Goal: Task Accomplishment & Management: Manage account settings

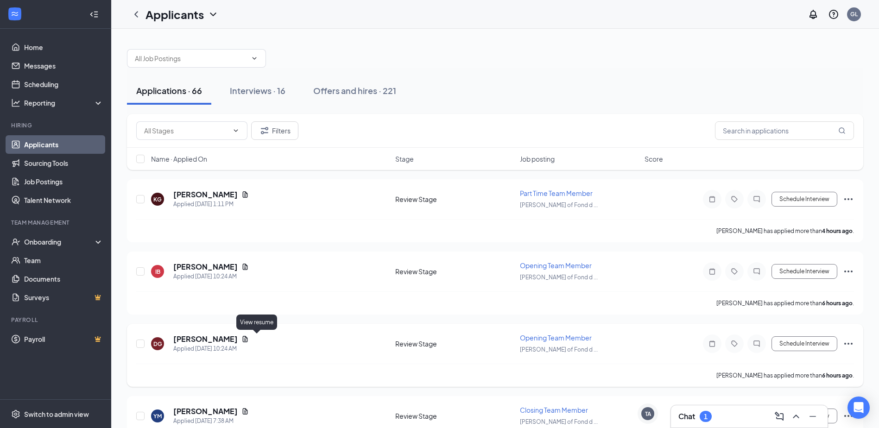
click at [248, 338] on icon "Document" at bounding box center [245, 339] width 5 height 6
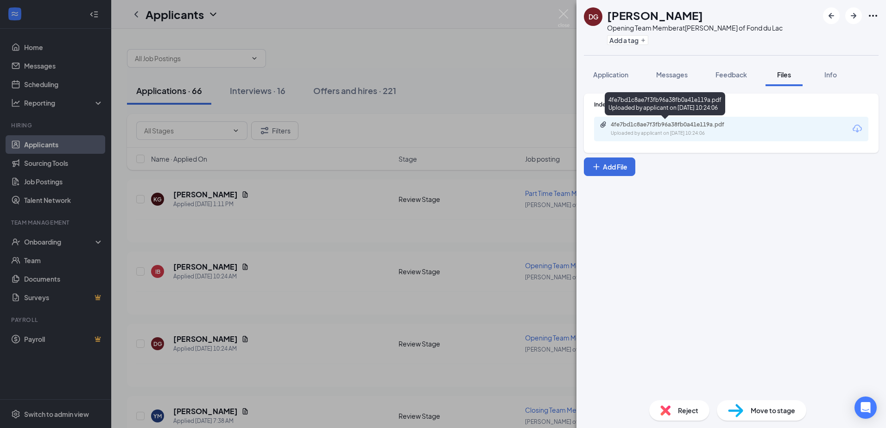
click at [687, 127] on div "4fe7bd1c8ae7f3fb96a38fb0a41e119a.pdf" at bounding box center [676, 124] width 130 height 7
click at [322, 194] on div "DG [PERSON_NAME] Opening Team Member at [PERSON_NAME] of Fond du Lac Add a tag …" at bounding box center [443, 214] width 886 height 428
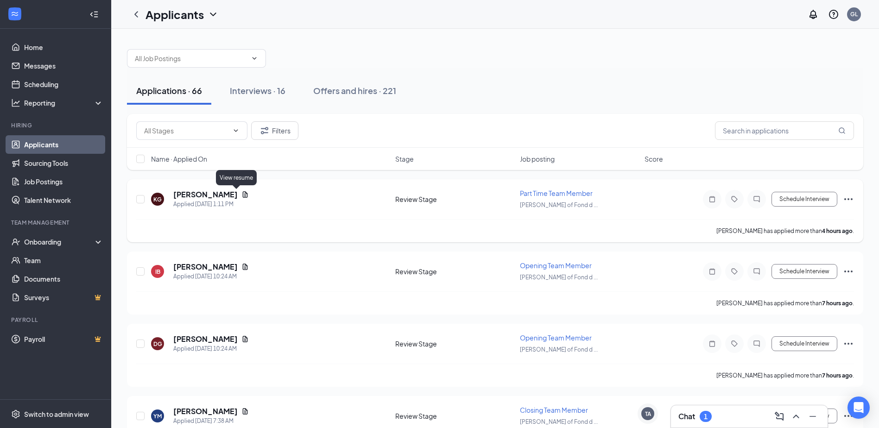
click at [241, 194] on icon "Document" at bounding box center [244, 194] width 7 height 7
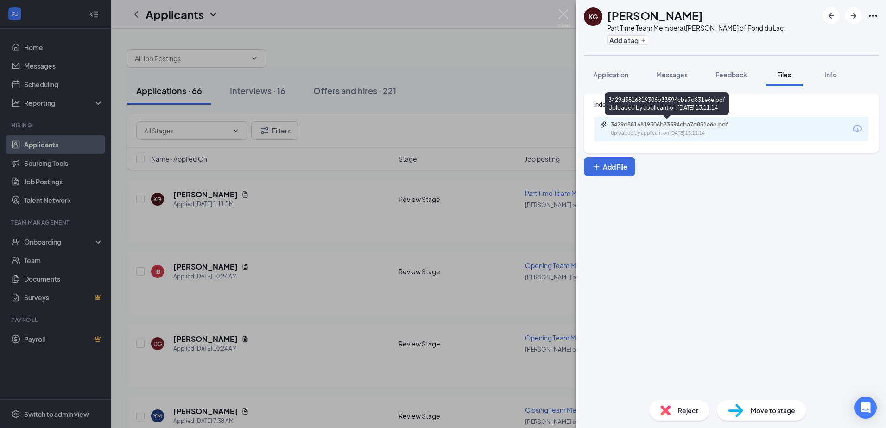
click at [645, 126] on div "3429d5816819306b33594cba7d831e6e.pdf" at bounding box center [676, 124] width 130 height 7
click at [565, 12] on img at bounding box center [564, 18] width 12 height 18
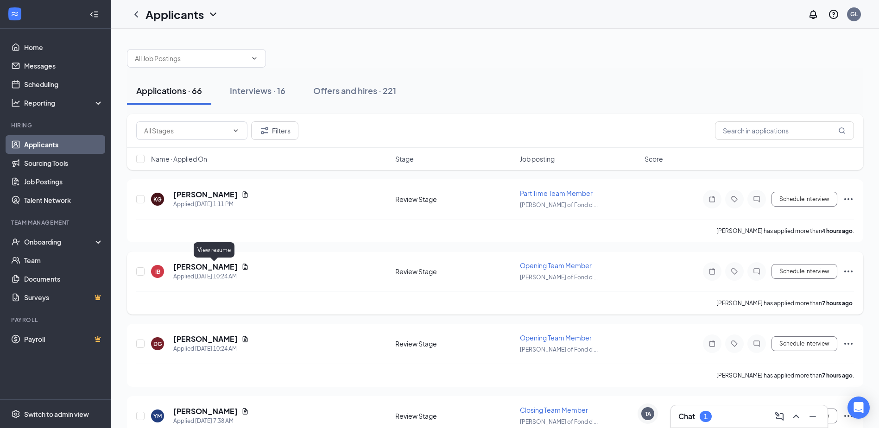
click at [243, 267] on icon "Document" at bounding box center [245, 267] width 5 height 6
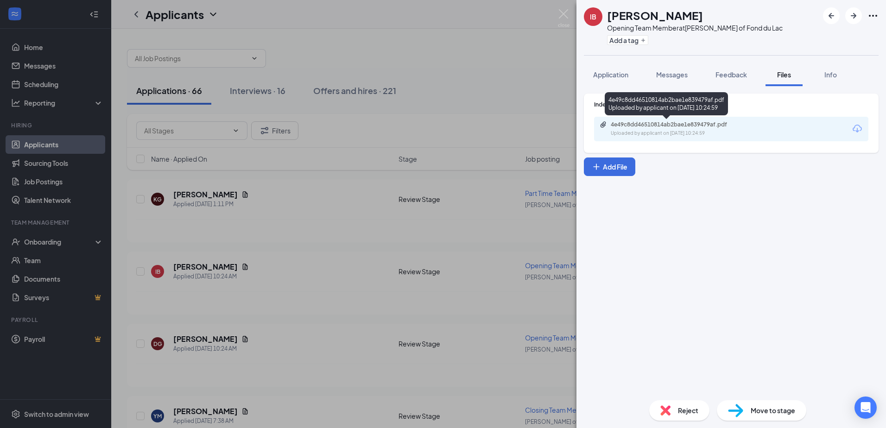
click at [693, 125] on div "4e49c8dd46510814ab2bae1e839479af.pdf" at bounding box center [676, 124] width 130 height 7
click at [299, 212] on div "IB [PERSON_NAME] Opening Team Member at [PERSON_NAME] of Fond du Lac Add a tag …" at bounding box center [443, 214] width 886 height 428
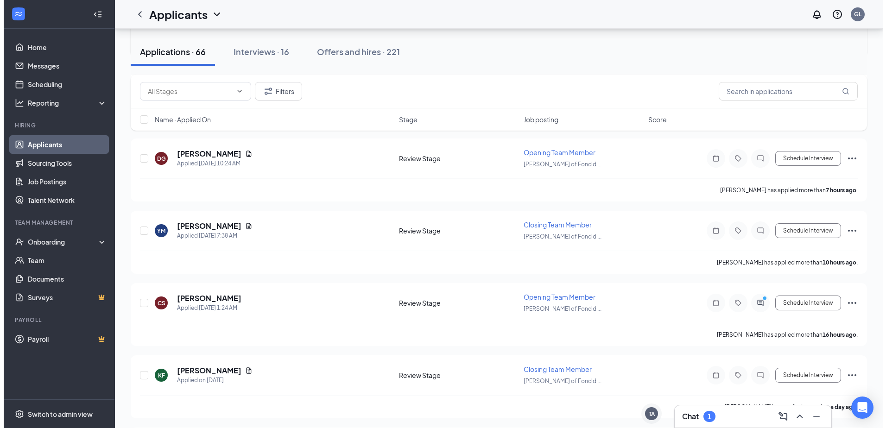
scroll to position [232, 0]
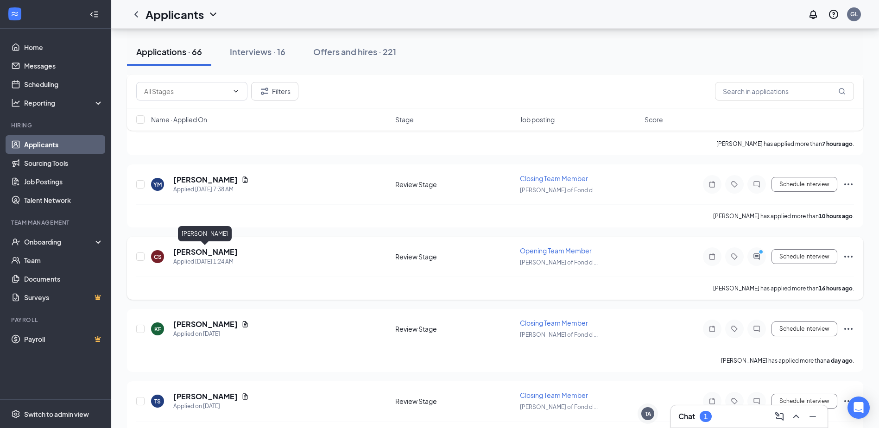
click at [222, 255] on h5 "[PERSON_NAME]" at bounding box center [205, 252] width 64 height 10
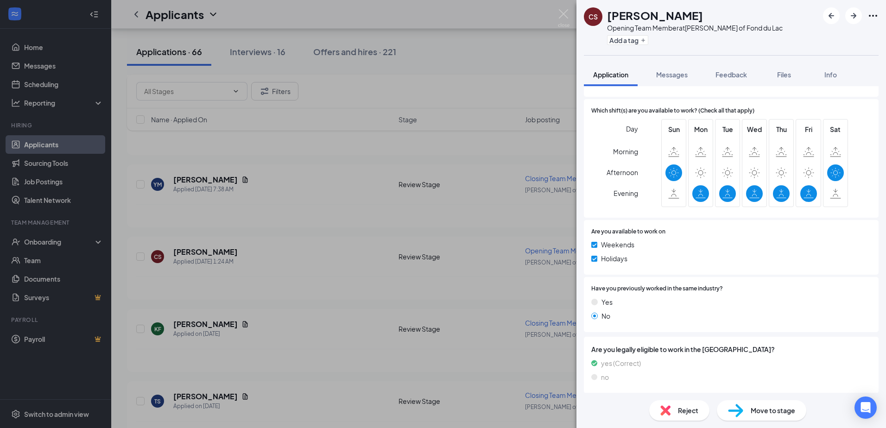
scroll to position [309, 0]
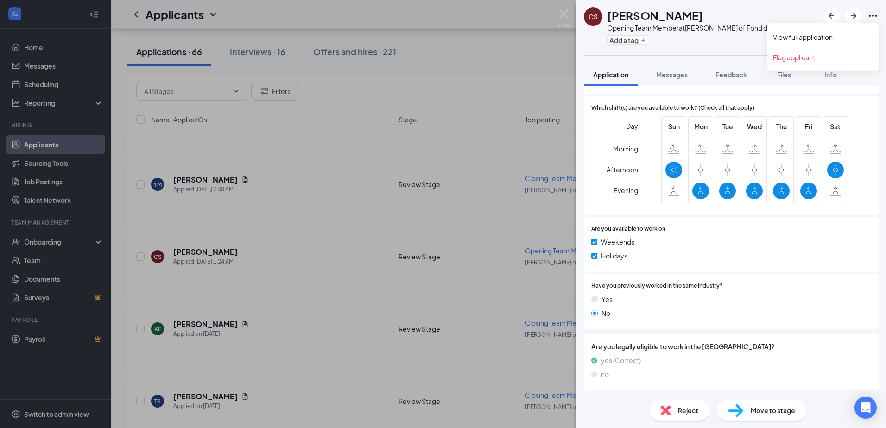
click at [874, 18] on icon "Ellipses" at bounding box center [873, 15] width 11 height 11
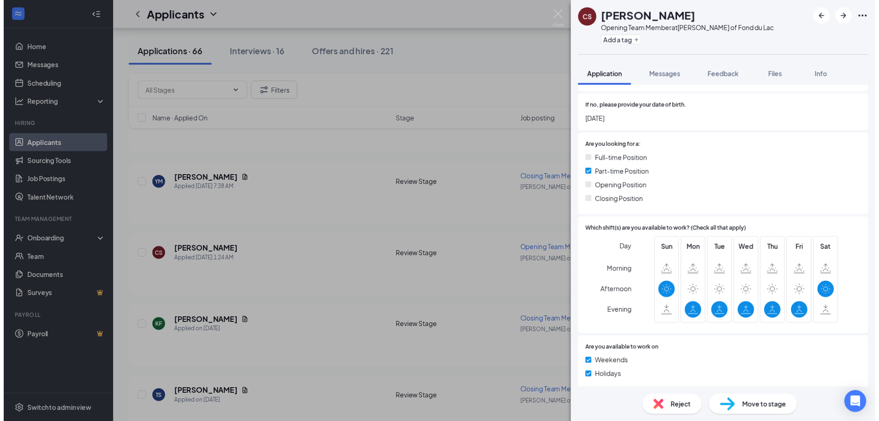
scroll to position [123, 0]
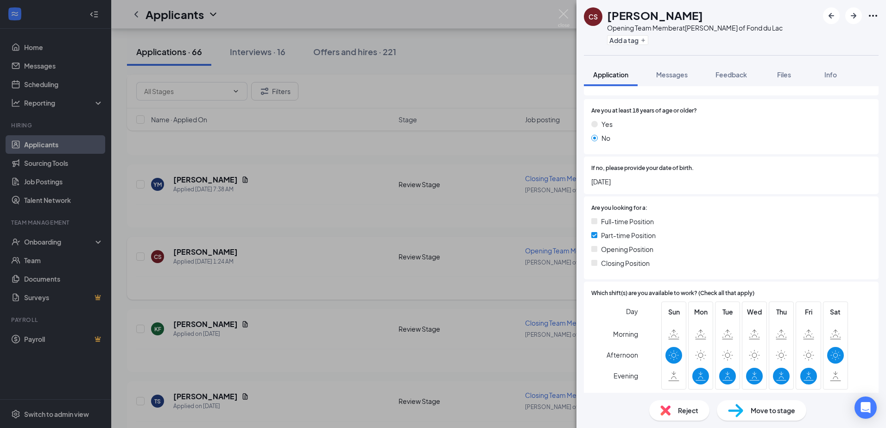
drag, startPoint x: 250, startPoint y: 240, endPoint x: 252, endPoint y: 255, distance: 15.4
click at [250, 240] on div "CS [PERSON_NAME] Opening Team Member at [PERSON_NAME] of Fond du Lac Add a tag …" at bounding box center [443, 214] width 886 height 428
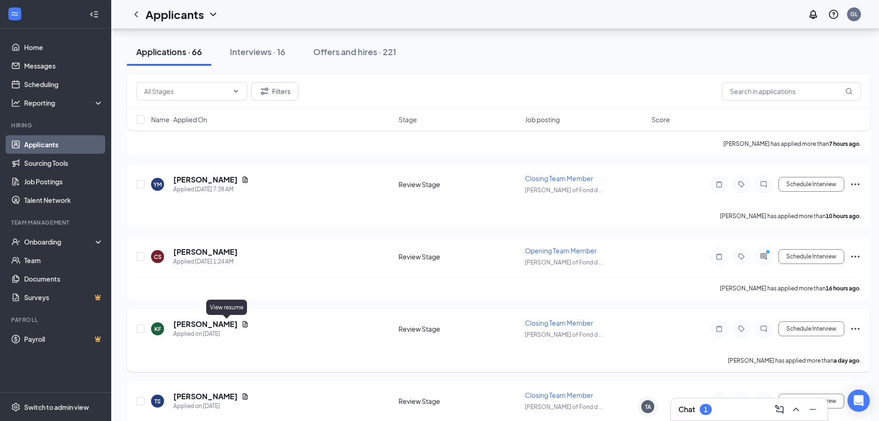
click at [241, 321] on icon "Document" at bounding box center [244, 324] width 7 height 7
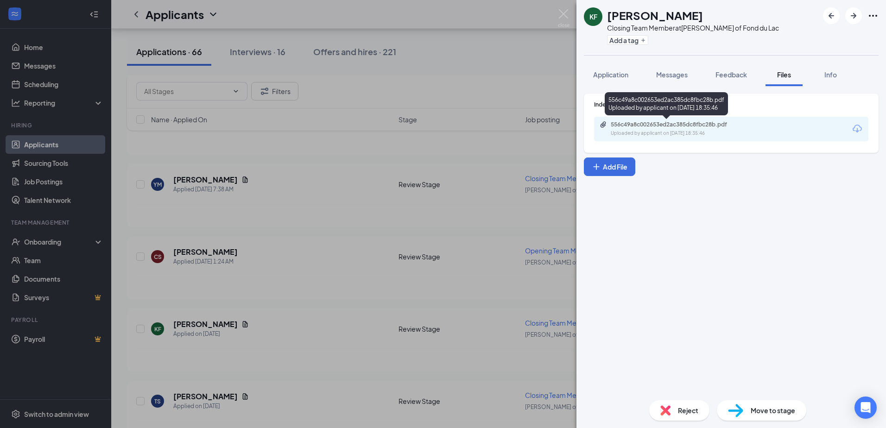
click at [687, 127] on div "556c49a8c002653ed2ac385dc8fbc28b.pdf" at bounding box center [676, 124] width 130 height 7
click at [317, 291] on div "KF [PERSON_NAME] Closing Team Member at [PERSON_NAME] of Fond du Lac Add a tag …" at bounding box center [443, 214] width 886 height 428
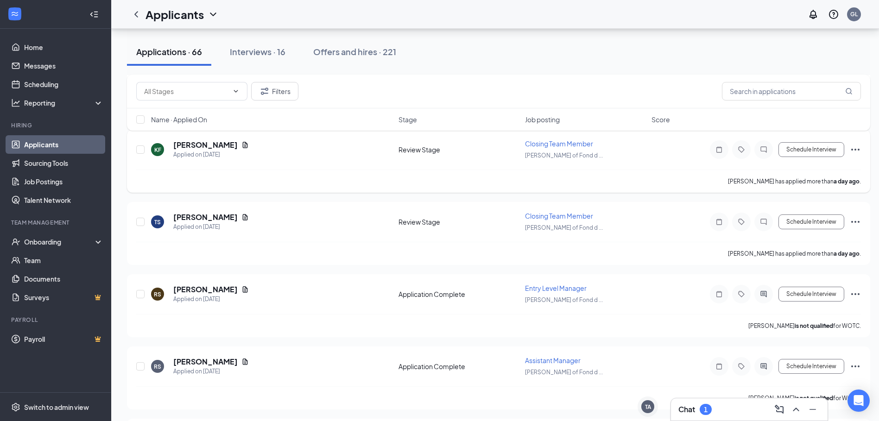
scroll to position [417, 0]
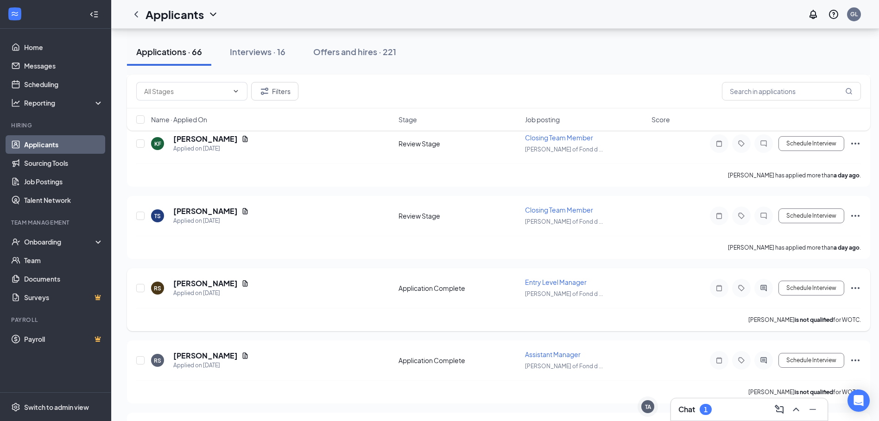
click at [243, 286] on icon "Document" at bounding box center [245, 283] width 5 height 6
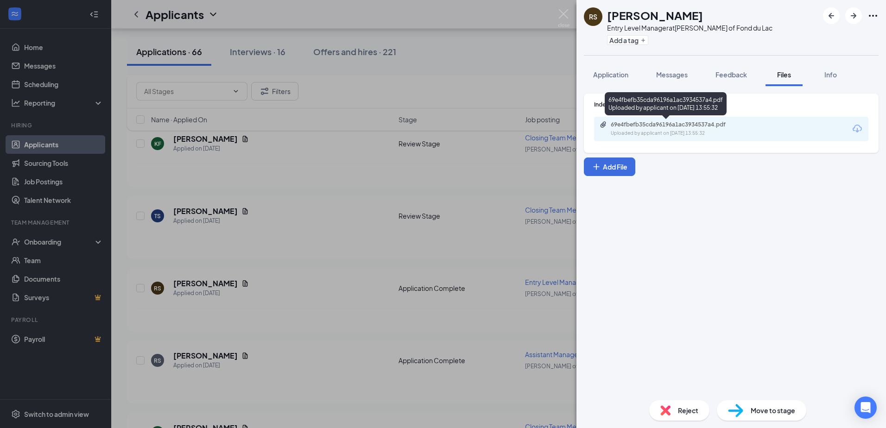
click at [684, 123] on div "69e4fbefb35cda96196a1ac3934537a4.pdf" at bounding box center [676, 124] width 130 height 7
click at [308, 283] on div "RS [PERSON_NAME] Entry Level Manager at [PERSON_NAME] of Fond du Lac Add a tag …" at bounding box center [443, 214] width 886 height 428
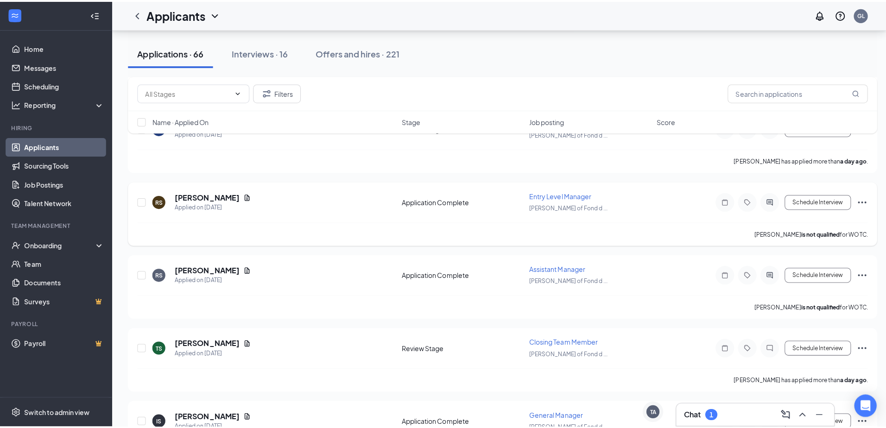
scroll to position [510, 0]
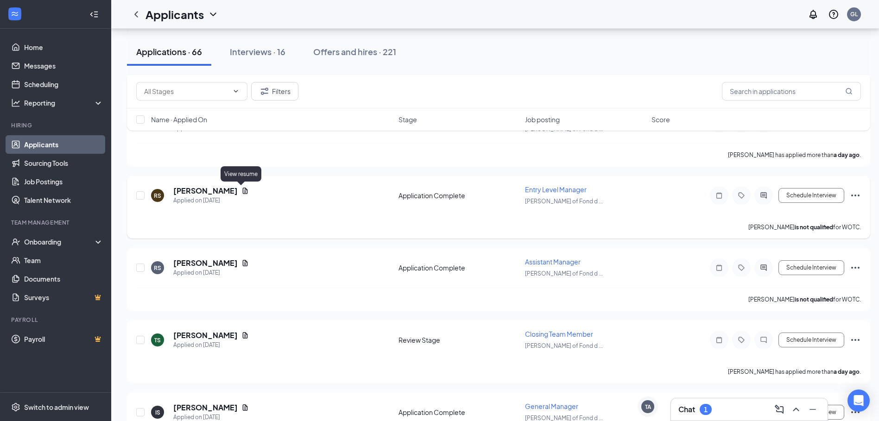
click at [241, 191] on icon "Document" at bounding box center [244, 190] width 7 height 7
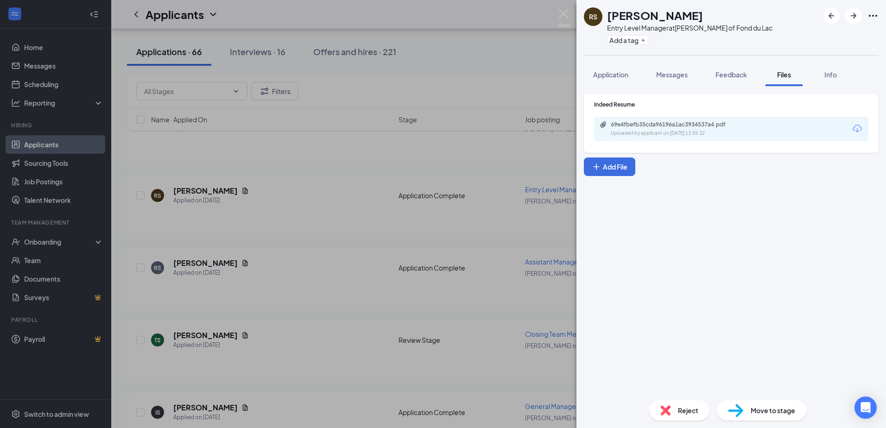
click at [666, 120] on div "69e4fbefb35cda96196a1ac3934537a4.pdf Uploaded by applicant on [DATE] 13:55:32" at bounding box center [731, 129] width 274 height 25
click at [667, 128] on div "69e4fbefb35cda96196a1ac3934537a4.pdf" at bounding box center [676, 124] width 130 height 7
click at [345, 284] on div "RS [PERSON_NAME] Entry Level Manager at [PERSON_NAME] of Fond du Lac Add a tag …" at bounding box center [443, 214] width 886 height 428
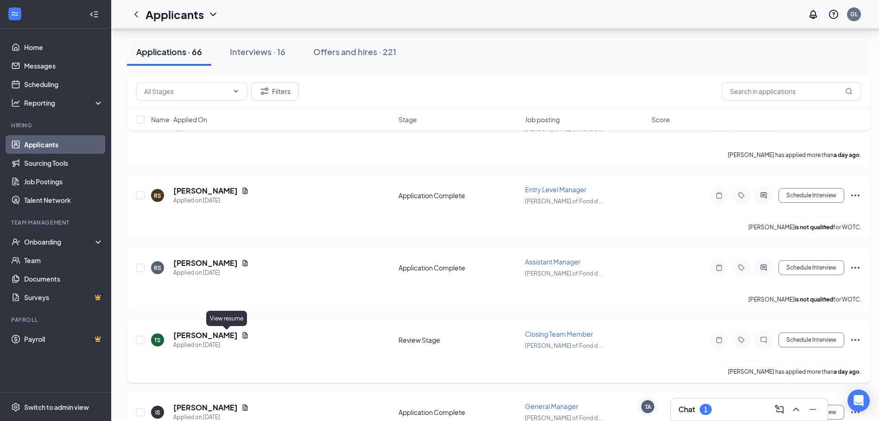
click at [241, 335] on icon "Document" at bounding box center [244, 335] width 7 height 7
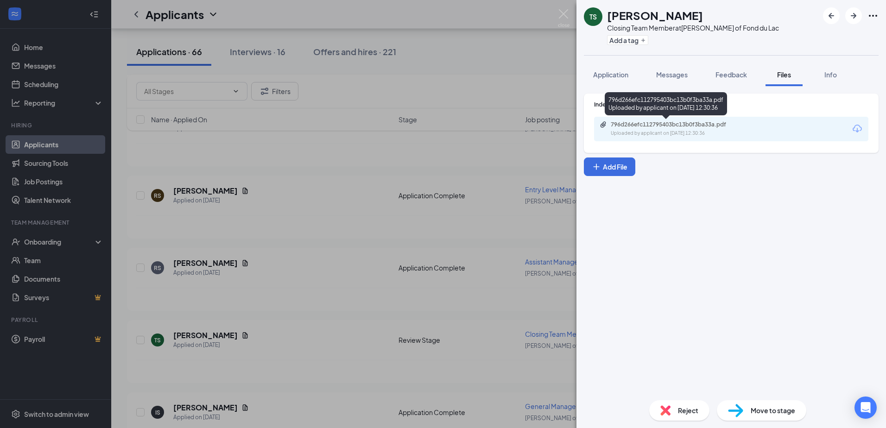
click at [677, 127] on div "796d266efc112795403bc13b0f3ba33a.pdf" at bounding box center [676, 124] width 130 height 7
click at [296, 309] on div "TS [PERSON_NAME] Closing Team Member at [PERSON_NAME] of Fond du Lac Add a tag …" at bounding box center [443, 214] width 886 height 428
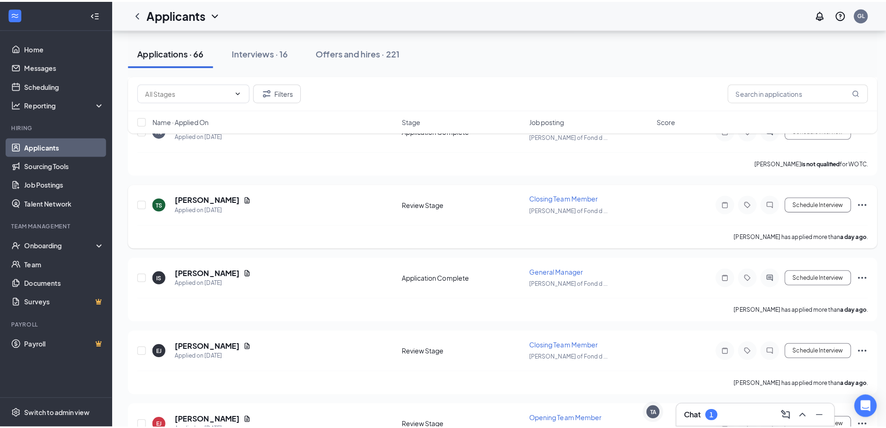
scroll to position [649, 0]
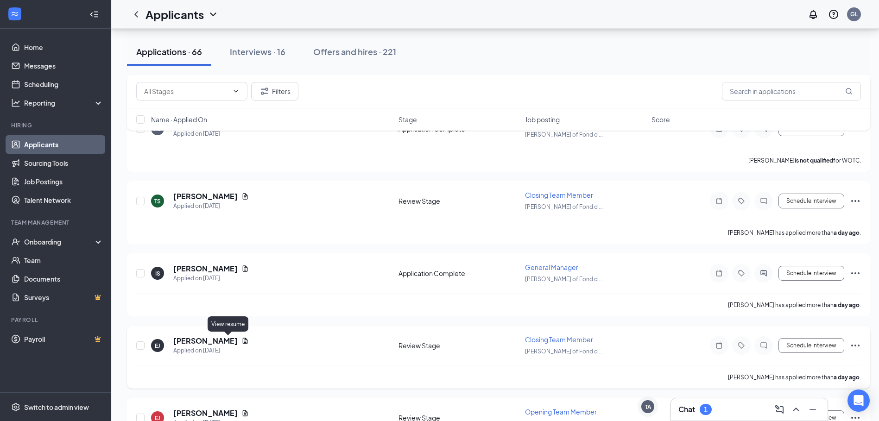
click at [241, 341] on icon "Document" at bounding box center [244, 340] width 7 height 7
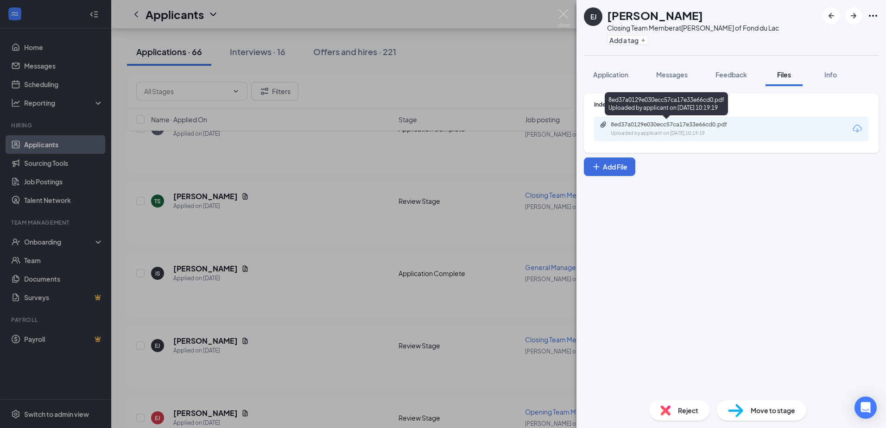
click at [678, 131] on div "Uploaded by applicant on [DATE] 10:19:19" at bounding box center [680, 133] width 139 height 7
click at [259, 334] on div "[PERSON_NAME] Closing Team Member at [PERSON_NAME] of Fond du Lac Add a tag App…" at bounding box center [443, 214] width 886 height 428
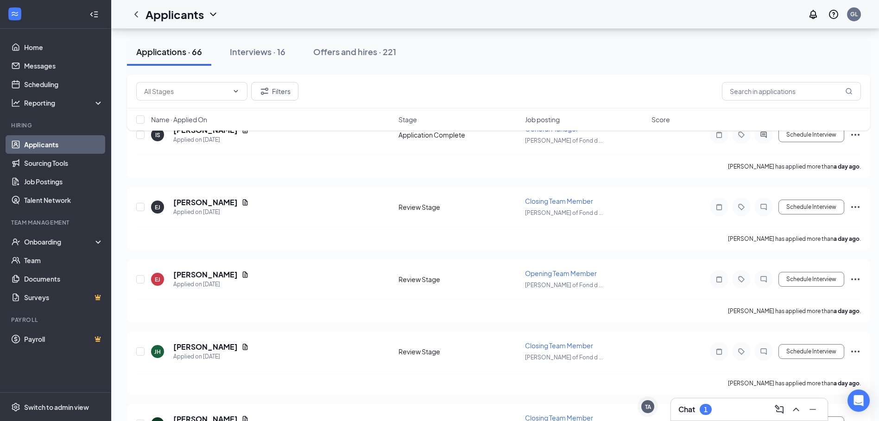
scroll to position [788, 0]
click at [241, 274] on icon "Document" at bounding box center [244, 274] width 7 height 7
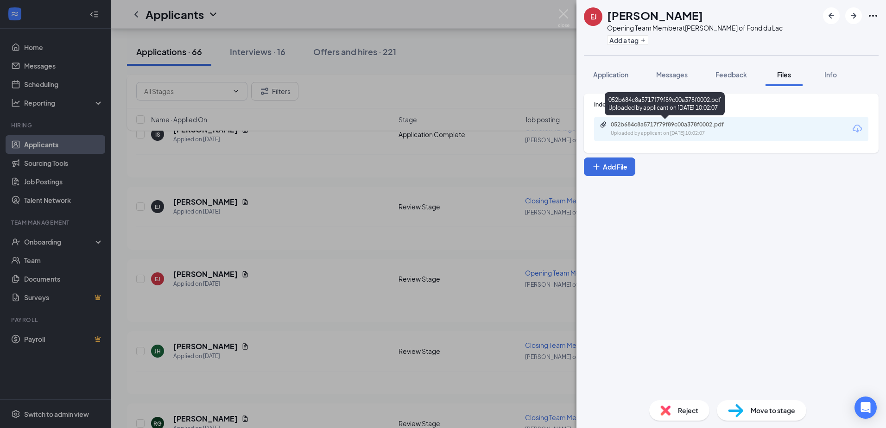
click at [692, 129] on div "052b684c8a5717f79f89c00a378f0002.pdf Uploaded by applicant on [DATE] 10:02:07" at bounding box center [675, 129] width 150 height 16
click at [317, 340] on div "[PERSON_NAME] Opening Team Member at [PERSON_NAME] of Fond du Lac Add a tag App…" at bounding box center [443, 214] width 886 height 428
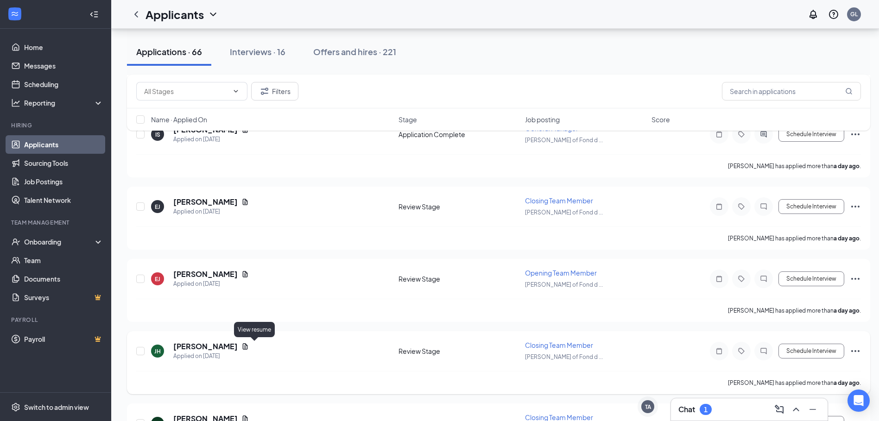
click at [249, 345] on icon "Document" at bounding box center [244, 346] width 7 height 7
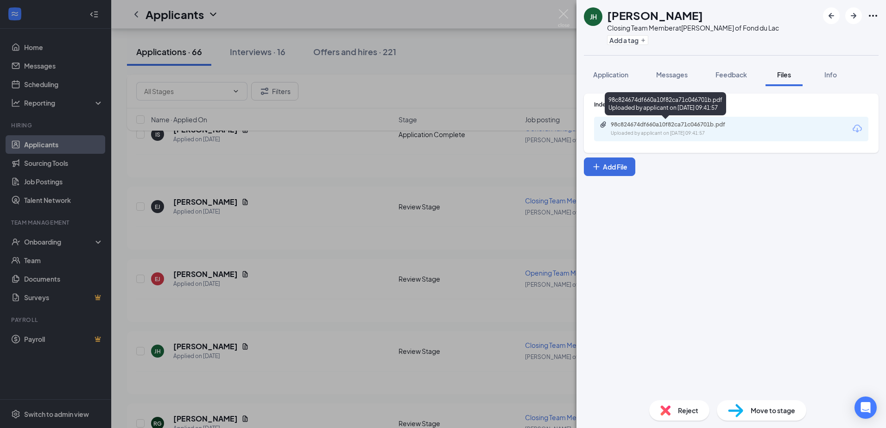
click at [649, 127] on div "98c824674df660a10f82ca71c046701b.pdf" at bounding box center [676, 124] width 130 height 7
click at [307, 367] on div "[PERSON_NAME] Closing Team Member at [PERSON_NAME] of Fond du Lac Add a tag App…" at bounding box center [443, 214] width 886 height 428
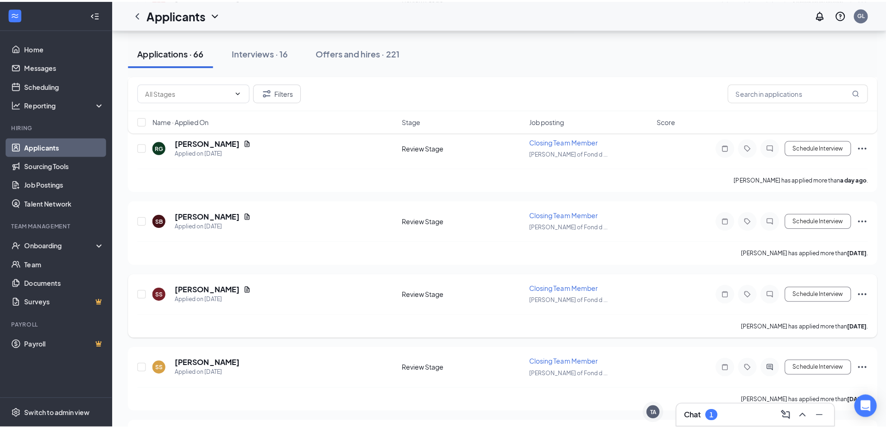
scroll to position [1159, 0]
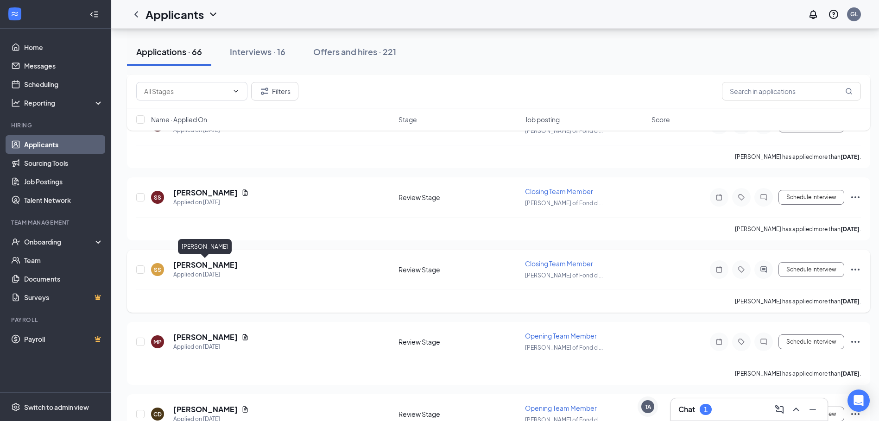
click at [229, 266] on h5 "[PERSON_NAME]" at bounding box center [205, 265] width 64 height 10
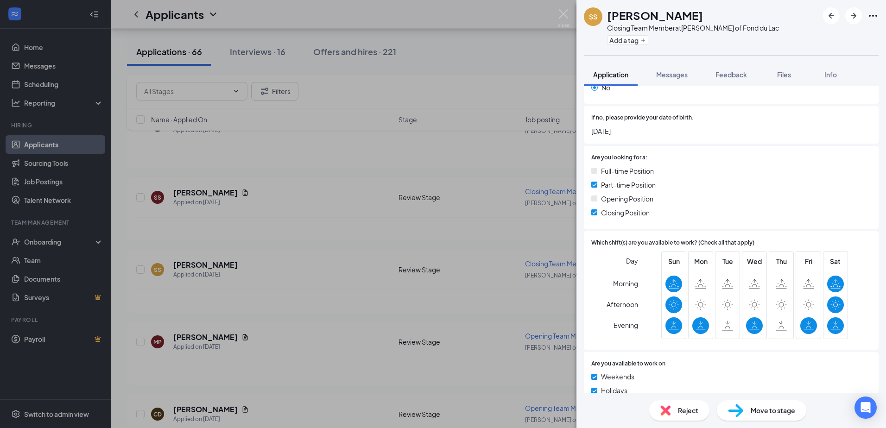
scroll to position [153, 0]
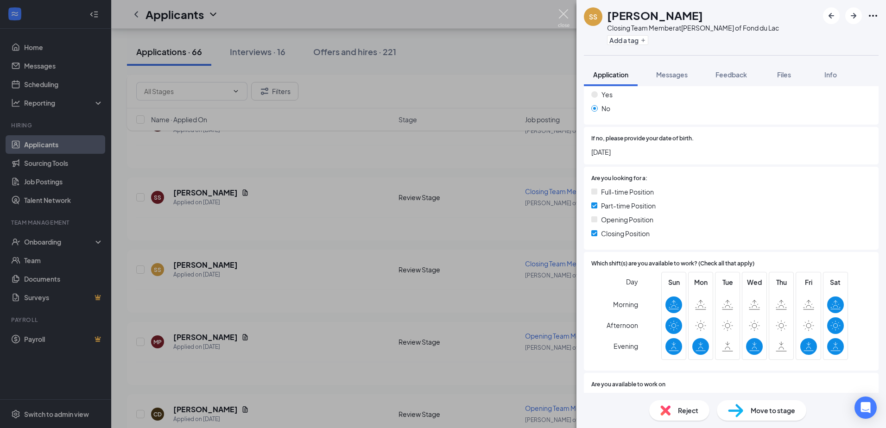
click at [565, 13] on img at bounding box center [564, 18] width 12 height 18
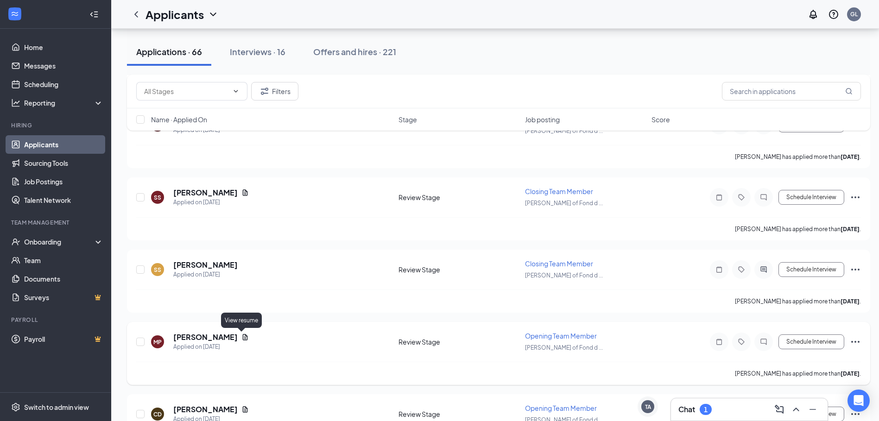
click at [241, 337] on icon "Document" at bounding box center [244, 337] width 7 height 7
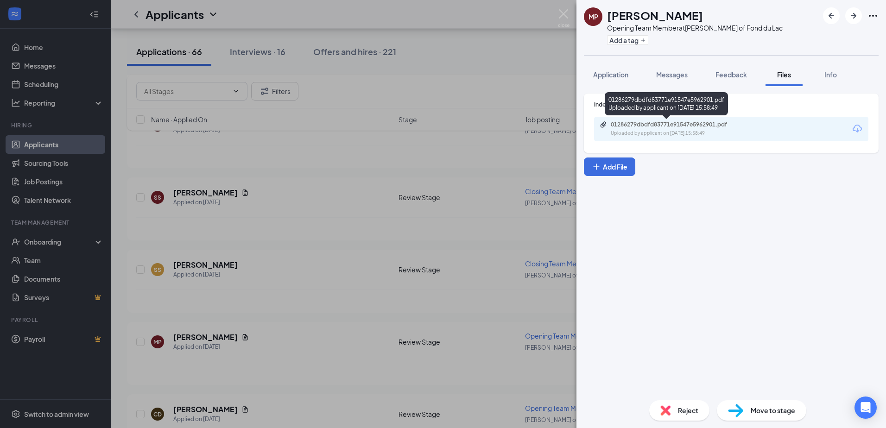
click at [670, 132] on div "Uploaded by applicant on [DATE] 15:58:49" at bounding box center [680, 133] width 139 height 7
drag, startPoint x: 612, startPoint y: 72, endPoint x: 630, endPoint y: 92, distance: 27.2
click at [612, 72] on span "Application" at bounding box center [610, 74] width 35 height 8
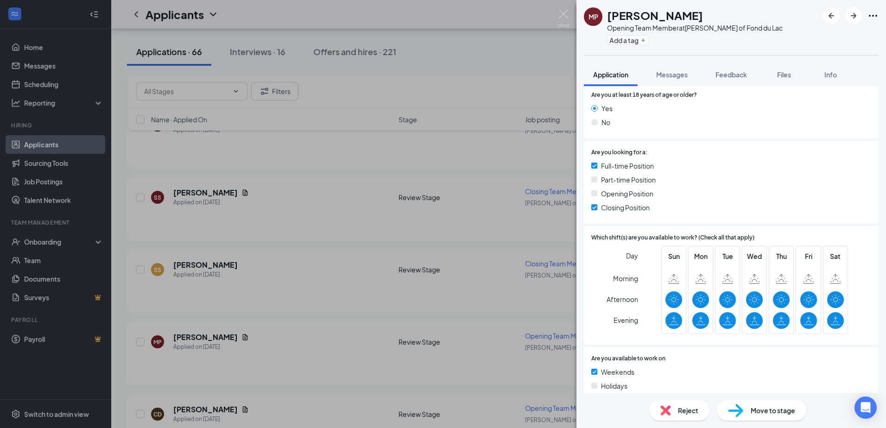
scroll to position [93, 0]
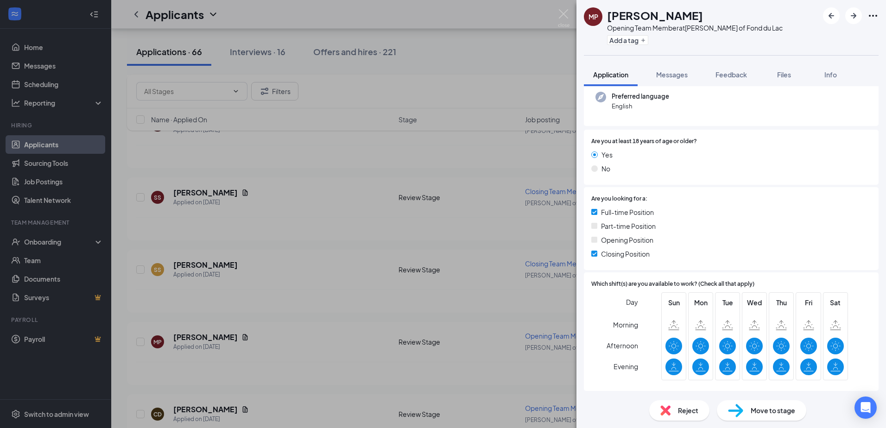
click at [279, 319] on div "MP [PERSON_NAME] Opening Team Member at [GEOGRAPHIC_DATA][PERSON_NAME] of Fond …" at bounding box center [443, 214] width 886 height 428
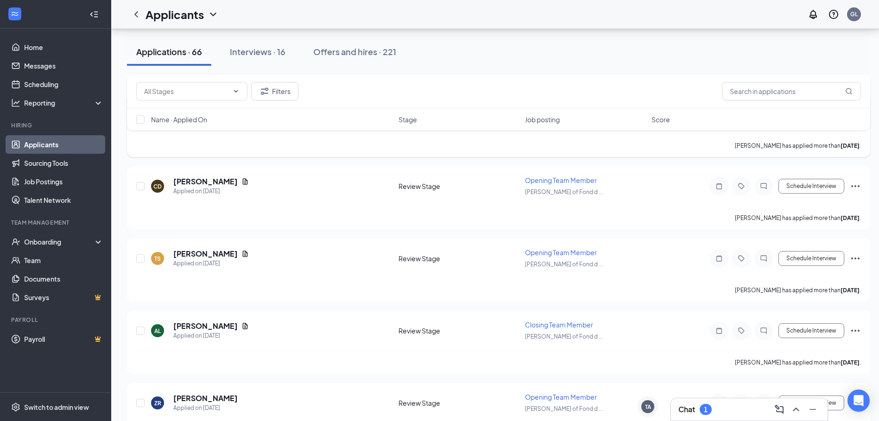
scroll to position [1390, 0]
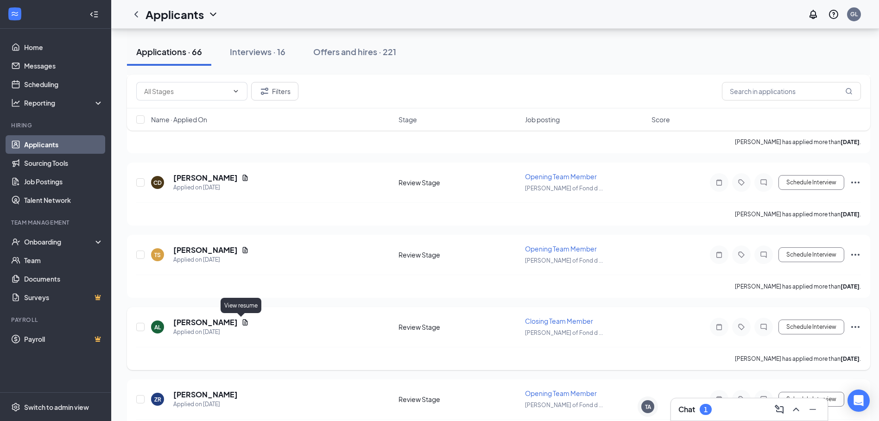
click at [241, 321] on icon "Document" at bounding box center [244, 322] width 7 height 7
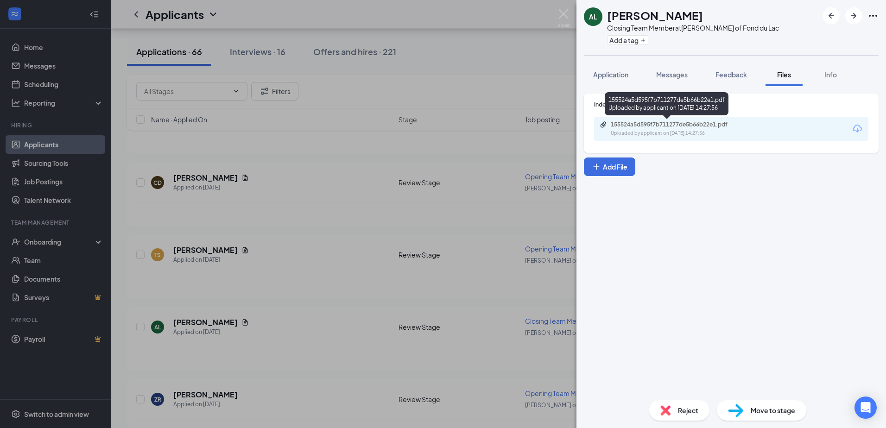
click at [680, 132] on div "Uploaded by applicant on [DATE] 14:27:56" at bounding box center [680, 133] width 139 height 7
click at [324, 303] on div "AL [PERSON_NAME] Closing Team Member at [PERSON_NAME] of Fond du Lac Add a tag …" at bounding box center [443, 214] width 886 height 428
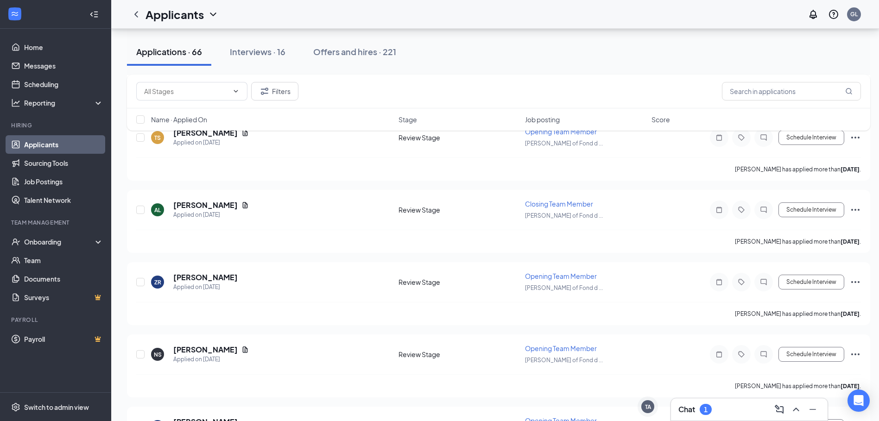
scroll to position [1530, 0]
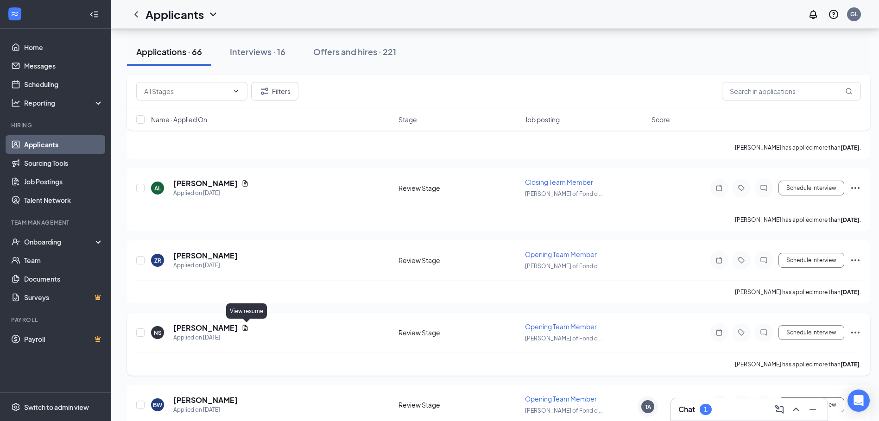
click at [247, 328] on icon "Document" at bounding box center [244, 327] width 7 height 7
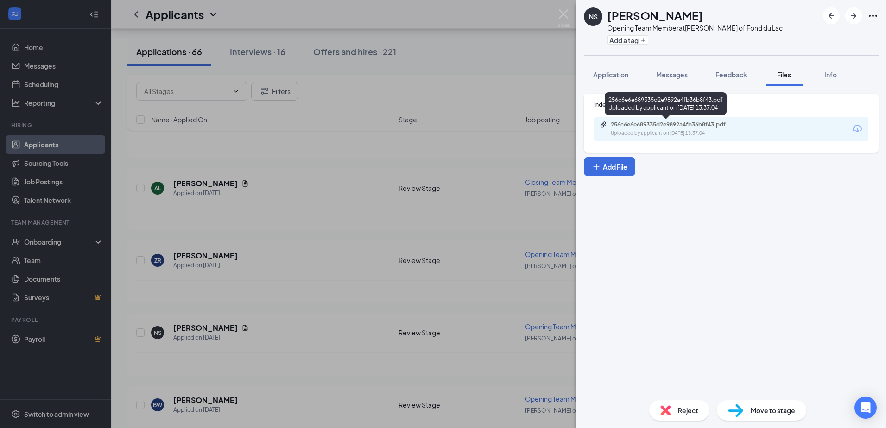
click at [642, 126] on div "256c6e6e689335d2e9892a4fb36b8f43.pdf" at bounding box center [676, 124] width 130 height 7
click at [319, 341] on div "NS [PERSON_NAME] Opening Team Member at [GEOGRAPHIC_DATA][PERSON_NAME] of Fond …" at bounding box center [443, 214] width 886 height 428
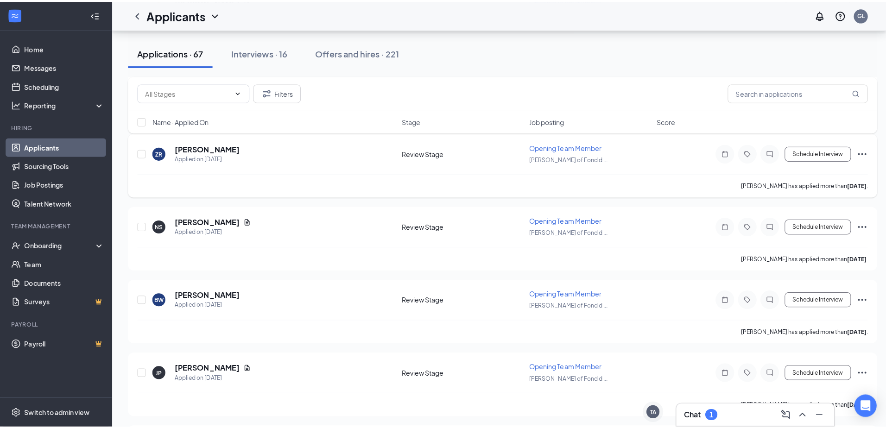
scroll to position [1715, 0]
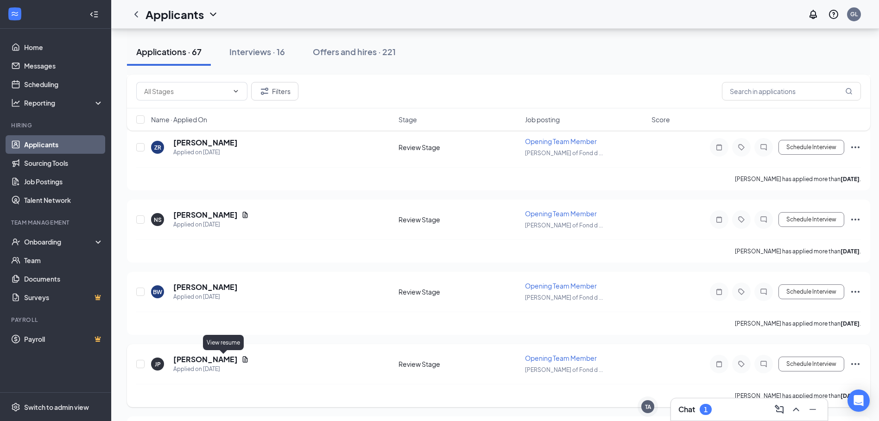
click at [243, 360] on icon "Document" at bounding box center [245, 359] width 5 height 6
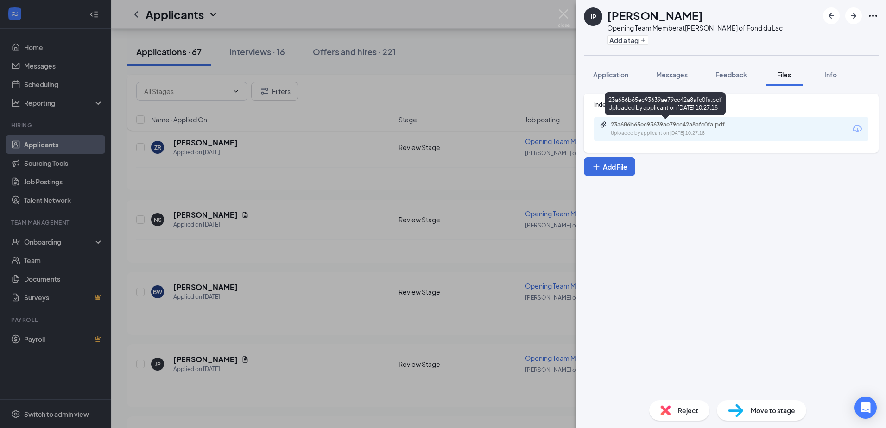
click at [664, 124] on div "23a686b65ec93639ae79cc42a8afc0fa.pdf" at bounding box center [676, 124] width 130 height 7
click at [311, 300] on div "JP [PERSON_NAME] Opening Team Member at [PERSON_NAME] of Fond du Lac Add a tag …" at bounding box center [443, 214] width 886 height 428
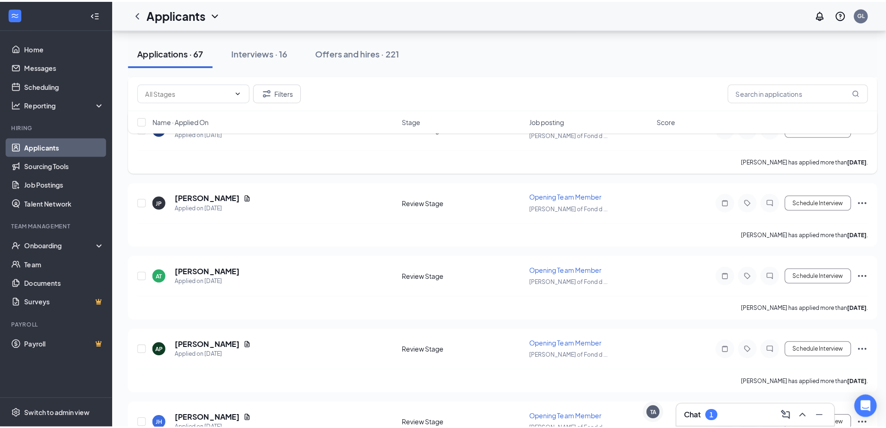
scroll to position [1900, 0]
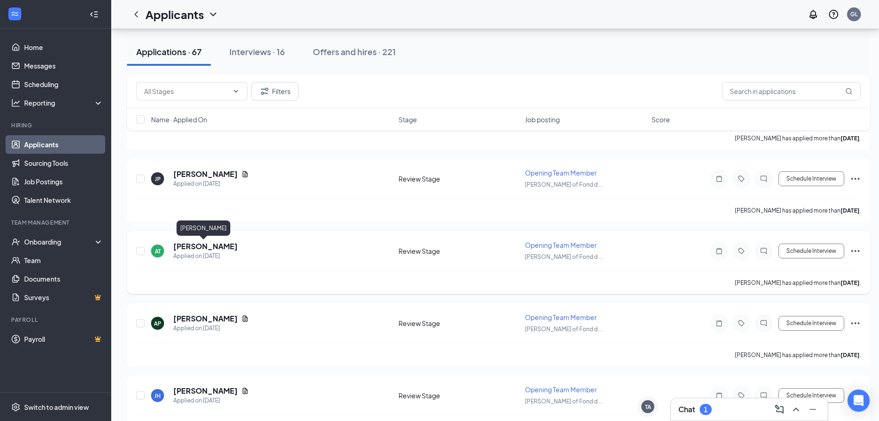
click at [212, 248] on h5 "[PERSON_NAME]" at bounding box center [205, 246] width 64 height 10
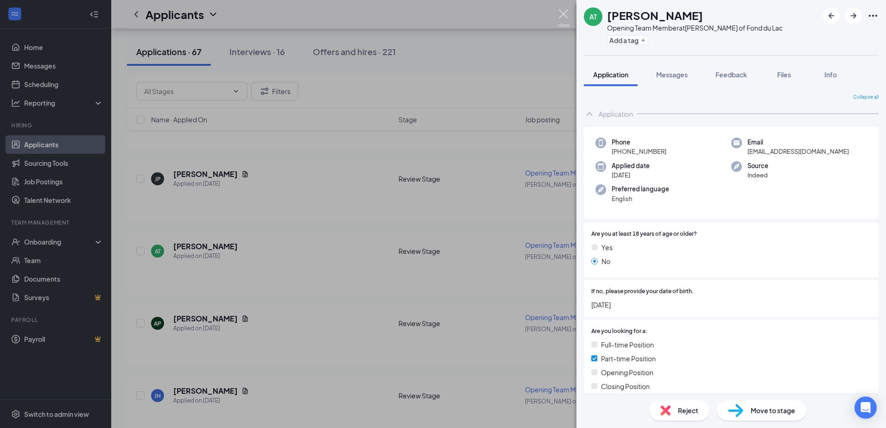
click at [566, 13] on img at bounding box center [564, 18] width 12 height 18
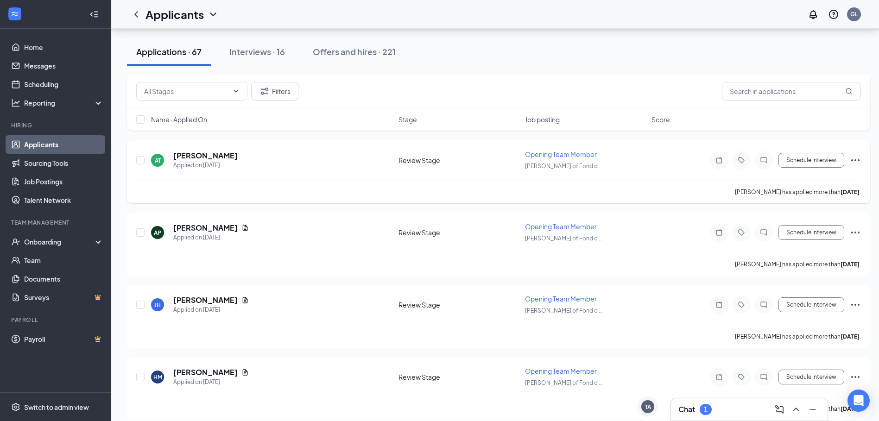
scroll to position [1993, 0]
click at [241, 226] on icon "Document" at bounding box center [244, 225] width 7 height 7
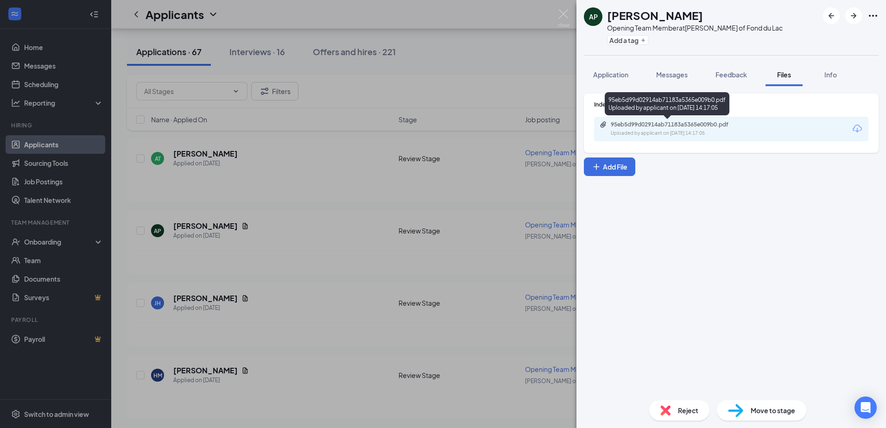
click at [648, 127] on div "95eb5d99d02914ab71183a5365e009b0.pdf" at bounding box center [676, 124] width 130 height 7
click at [376, 330] on div "AP [PERSON_NAME] Opening Team Member at [PERSON_NAME] of Fond du Lac Add a tag …" at bounding box center [443, 214] width 886 height 428
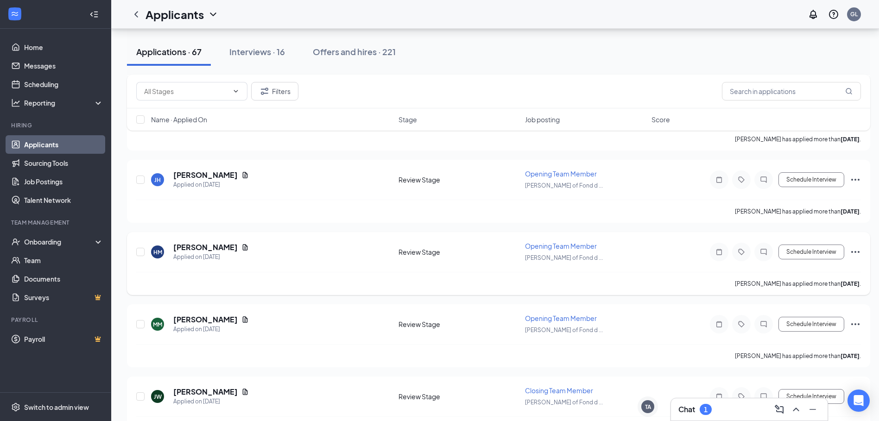
scroll to position [2132, 0]
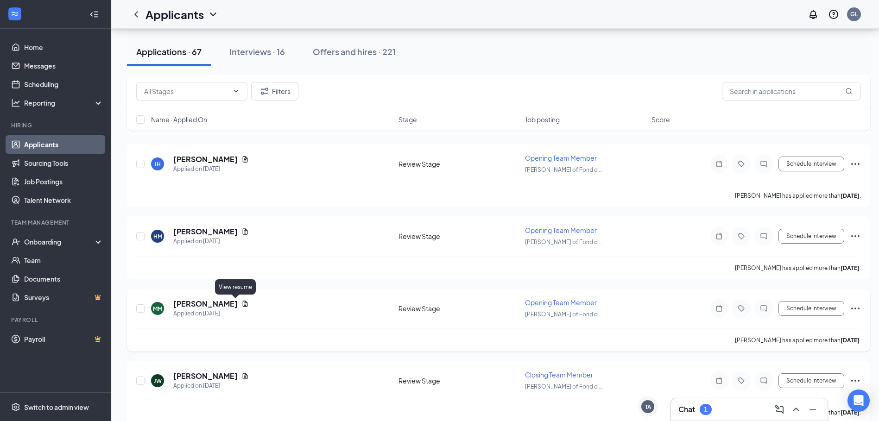
click at [243, 306] on icon "Document" at bounding box center [245, 304] width 5 height 6
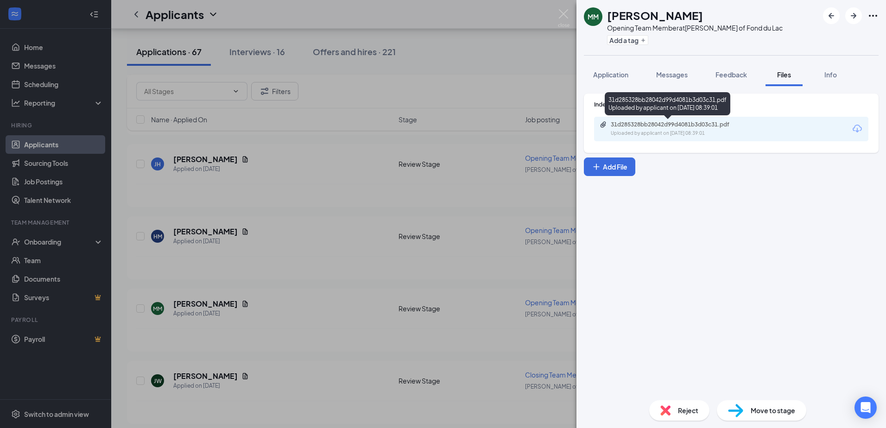
click at [675, 123] on div "31d285328bb28042d99d4081b3d03c31.pdf" at bounding box center [676, 124] width 130 height 7
click at [295, 286] on div "[PERSON_NAME] Opening Team Member at [PERSON_NAME] of Fond du Lac Add a tag App…" at bounding box center [443, 214] width 886 height 428
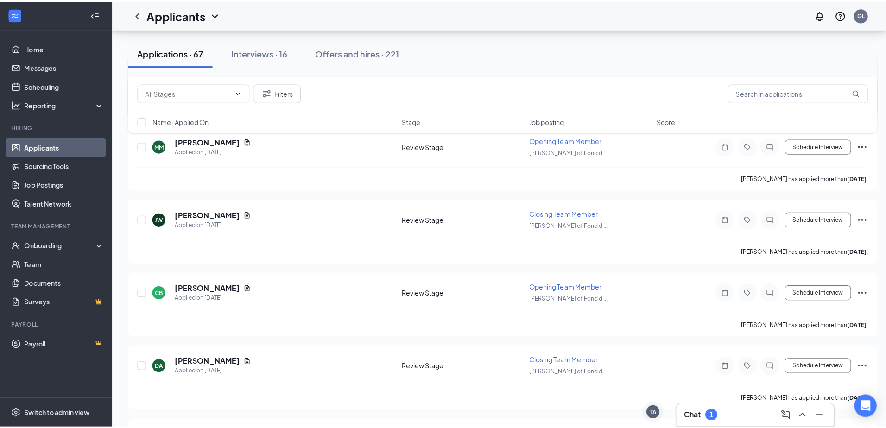
scroll to position [2317, 0]
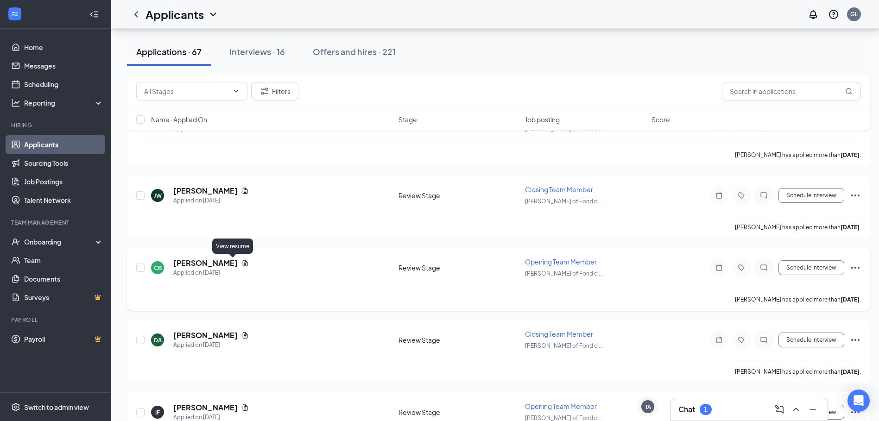
click at [241, 261] on icon "Document" at bounding box center [244, 263] width 7 height 7
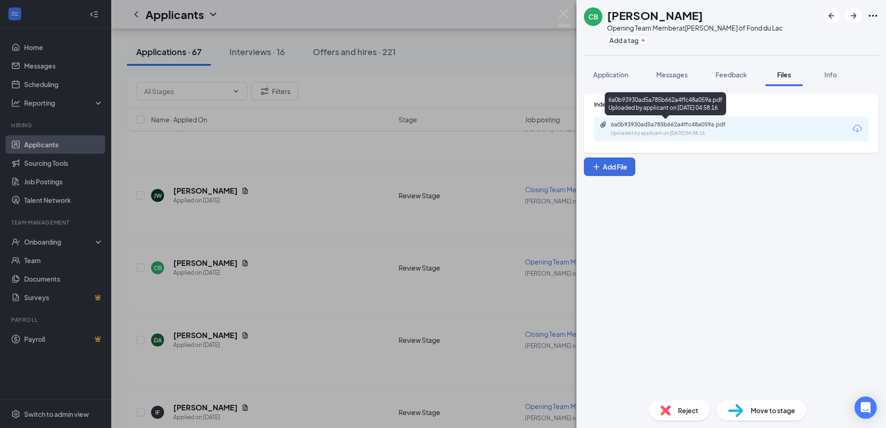
click at [648, 127] on div "6a0b93930ad5a785b662a4ffc48a059a.pdf" at bounding box center [676, 124] width 130 height 7
drag, startPoint x: 345, startPoint y: 244, endPoint x: 347, endPoint y: 254, distance: 10.8
click at [345, 243] on div "CB [PERSON_NAME] Opening Team Member at [PERSON_NAME] of Fond du Lac Add a tag …" at bounding box center [443, 214] width 886 height 428
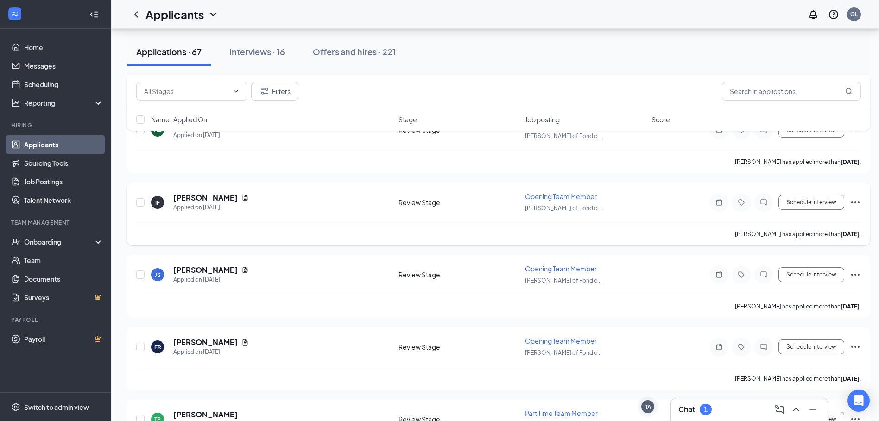
scroll to position [2549, 0]
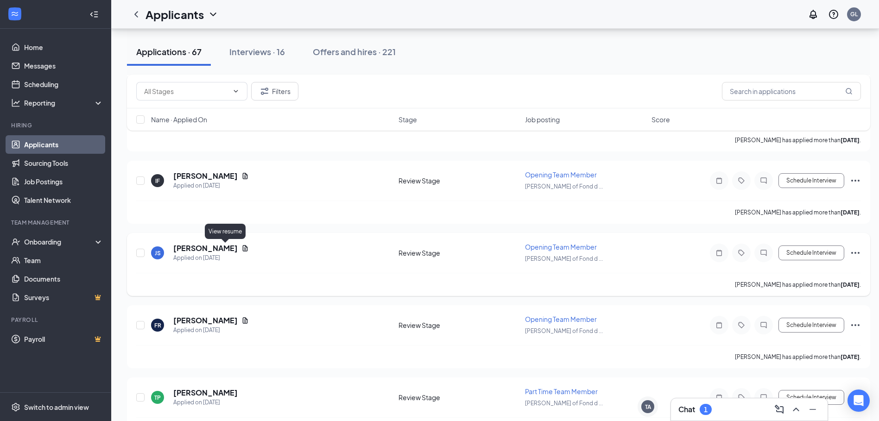
click at [243, 247] on icon "Document" at bounding box center [245, 248] width 5 height 6
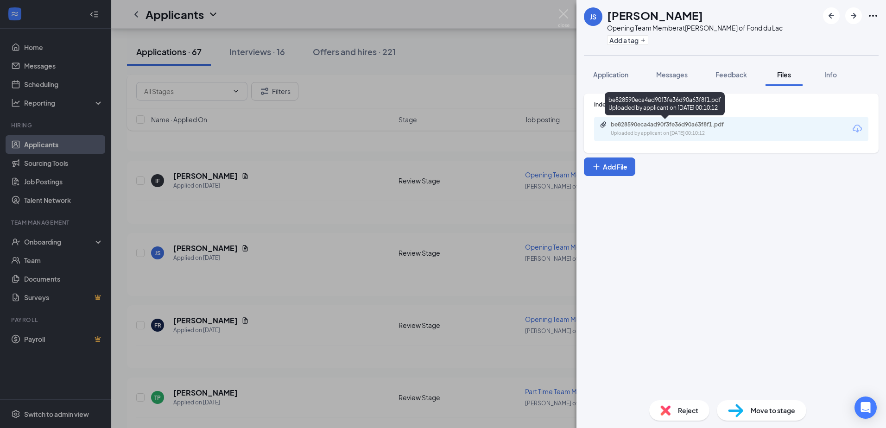
click at [667, 129] on div "be828590eca4ad90f3fe36d90a63f8f1.pdf Uploaded by applicant on [DATE] 00:10:12" at bounding box center [675, 129] width 150 height 16
click at [266, 293] on div "[PERSON_NAME] Shady Opening Team Member at [PERSON_NAME] of Fond du Lac Add a t…" at bounding box center [443, 214] width 886 height 428
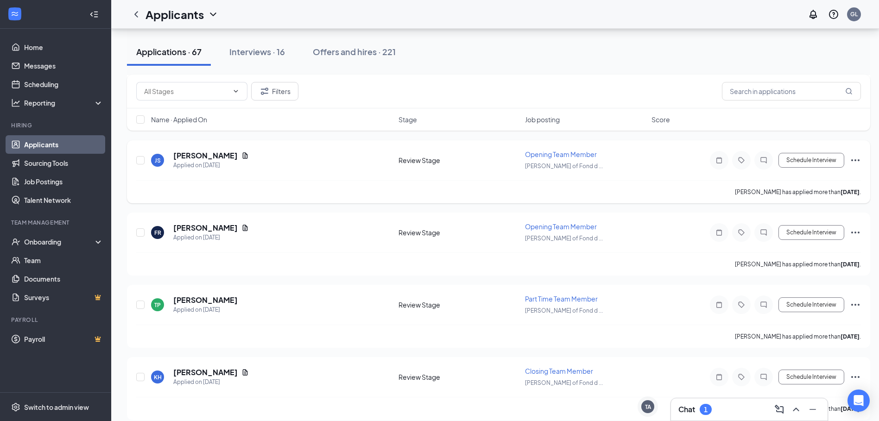
scroll to position [2688, 0]
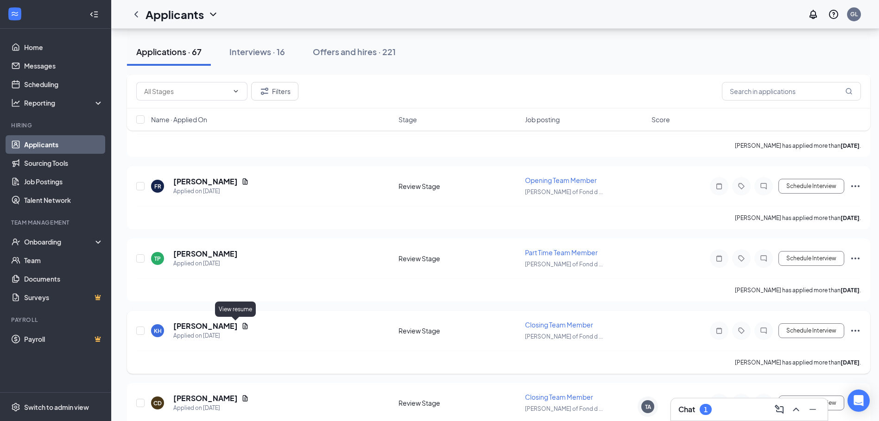
click at [241, 326] on icon "Document" at bounding box center [244, 326] width 7 height 7
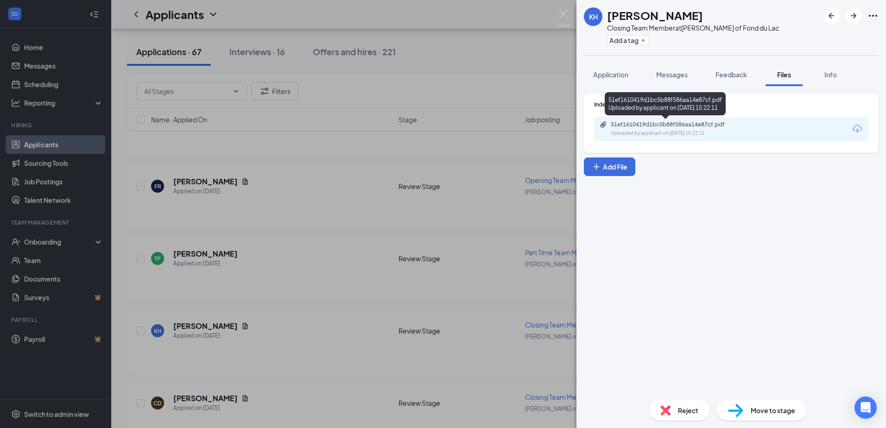
click at [659, 130] on div "Uploaded by applicant on [DATE] 15:22:11" at bounding box center [680, 133] width 139 height 7
click at [291, 233] on div "KH [PERSON_NAME] Closing Team Member at [PERSON_NAME] of Fond du Lac Add a tag …" at bounding box center [443, 214] width 886 height 428
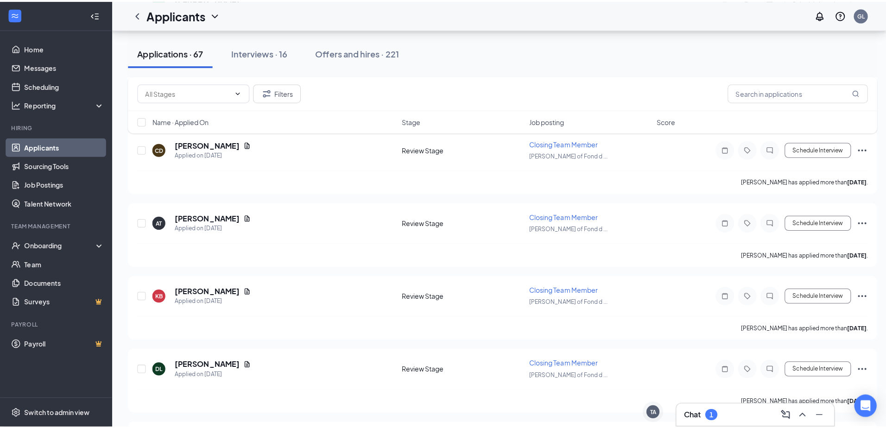
scroll to position [3013, 0]
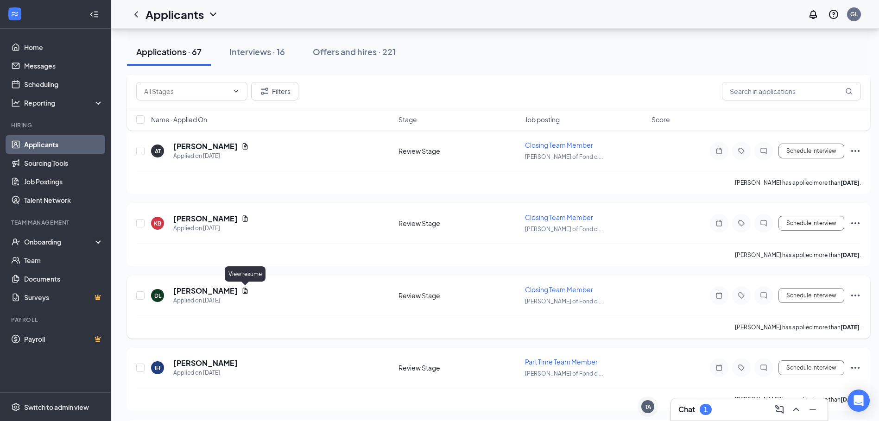
click at [246, 292] on icon "Document" at bounding box center [245, 291] width 5 height 6
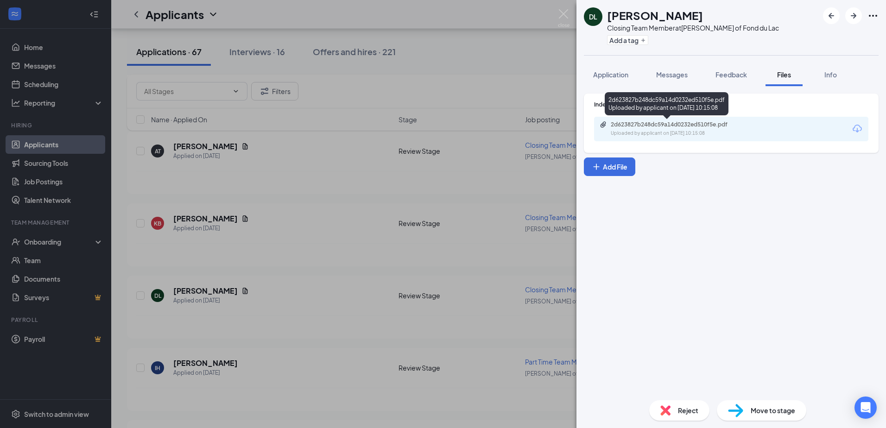
click at [682, 128] on div "2d623827b248dc59a14d0232ed510f5e.pdf Uploaded by applicant on [DATE] 10:15:08" at bounding box center [675, 129] width 150 height 16
click at [337, 266] on div "[PERSON_NAME] Closing Team Member at [PERSON_NAME] of Fond du Lac Add a tag App…" at bounding box center [443, 214] width 886 height 428
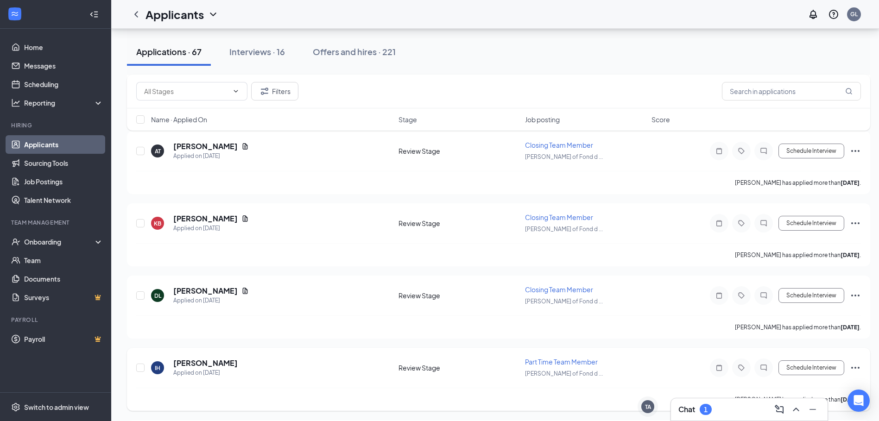
click at [238, 364] on h5 "[PERSON_NAME]" at bounding box center [205, 363] width 64 height 10
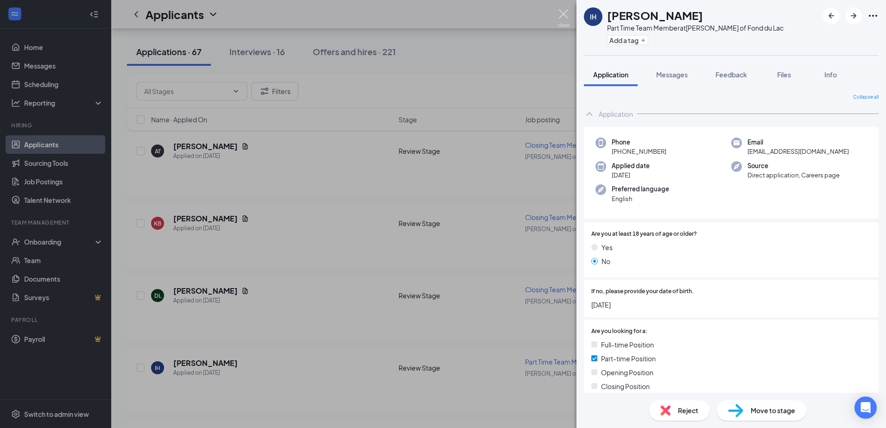
click at [564, 13] on img at bounding box center [564, 18] width 12 height 18
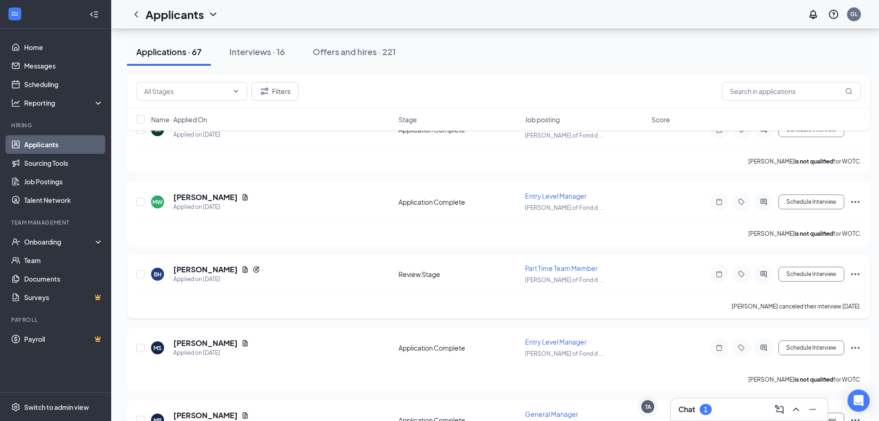
scroll to position [3384, 0]
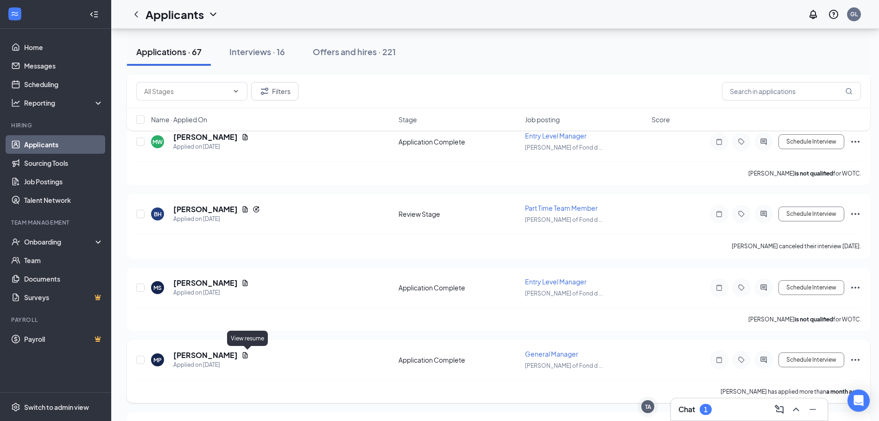
click at [246, 355] on icon "Document" at bounding box center [244, 355] width 7 height 7
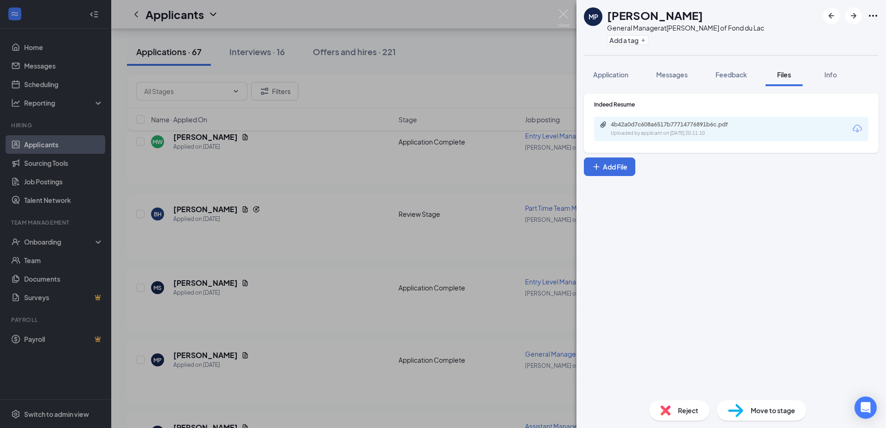
click at [641, 134] on div "Uploaded by applicant on [DATE] 20:11:10" at bounding box center [680, 133] width 139 height 7
click at [317, 320] on div "MP [PERSON_NAME] General Manager at [PERSON_NAME] of Fond du Lac Add a tag Appl…" at bounding box center [443, 214] width 886 height 428
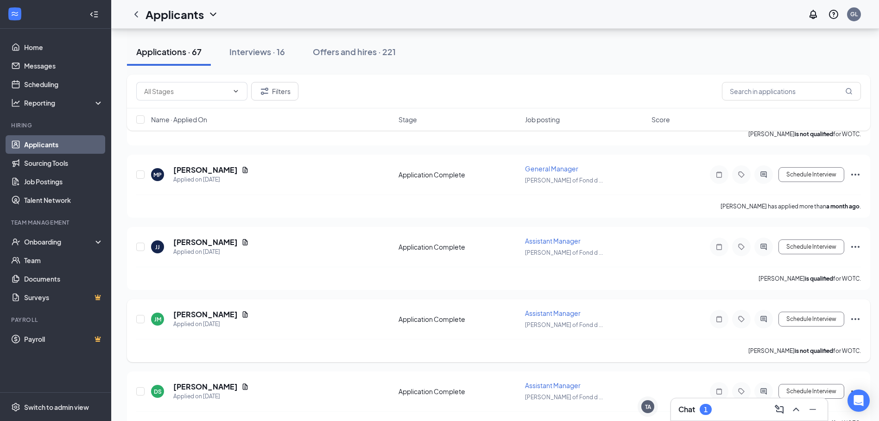
scroll to position [3615, 0]
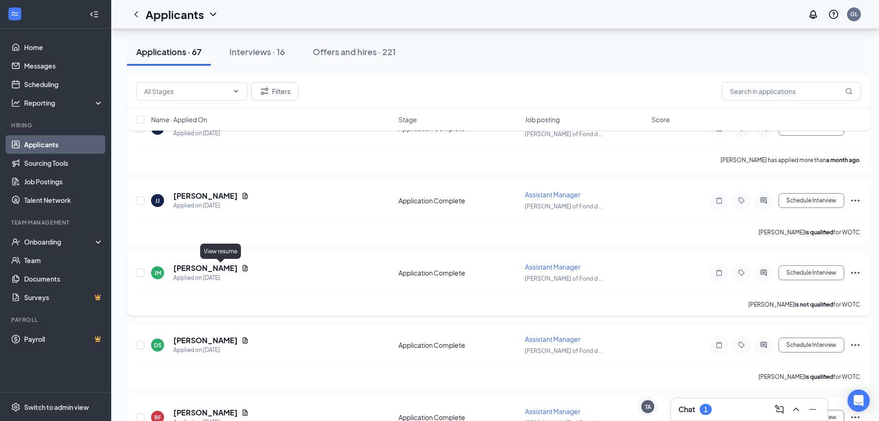
click at [241, 267] on icon "Document" at bounding box center [244, 268] width 7 height 7
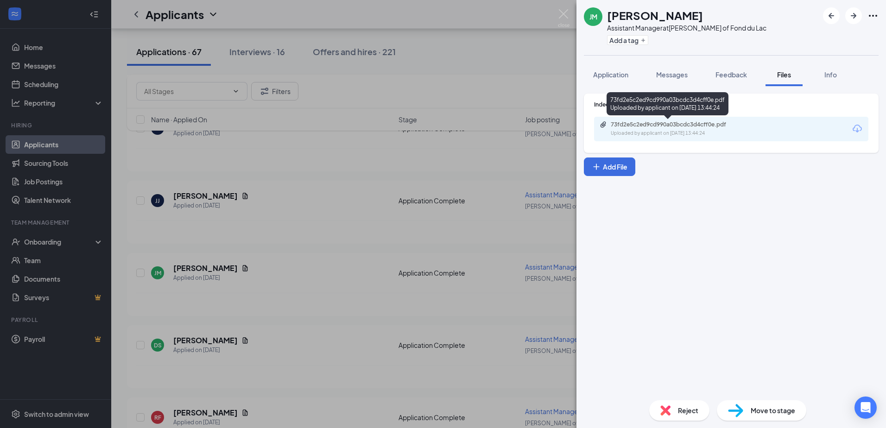
click at [682, 127] on div "73fd2e5c2ed9cd990a03bcdc3d4cff0e.pdf" at bounding box center [676, 124] width 130 height 7
click at [298, 349] on div "[PERSON_NAME] [PERSON_NAME] Assistant Manager at [PERSON_NAME] of Fond du Lac A…" at bounding box center [443, 214] width 886 height 428
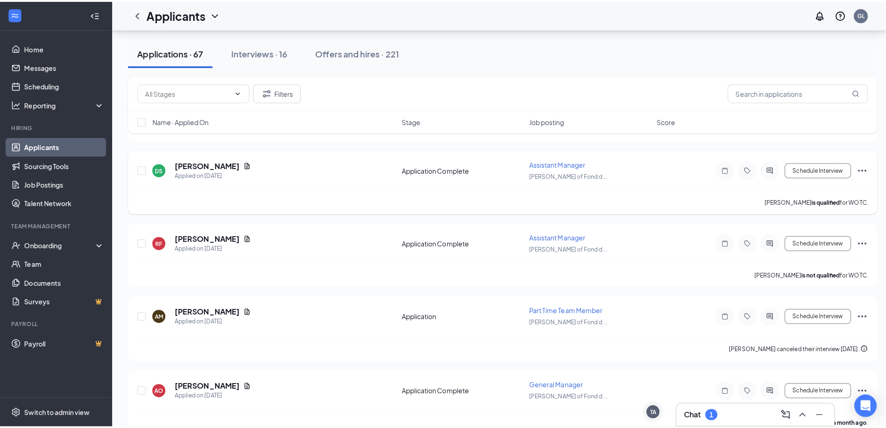
scroll to position [3801, 0]
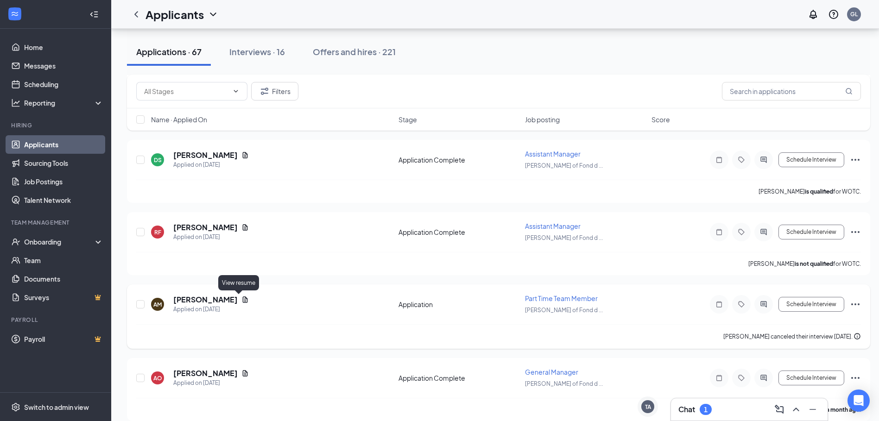
click at [241, 299] on icon "Document" at bounding box center [244, 299] width 7 height 7
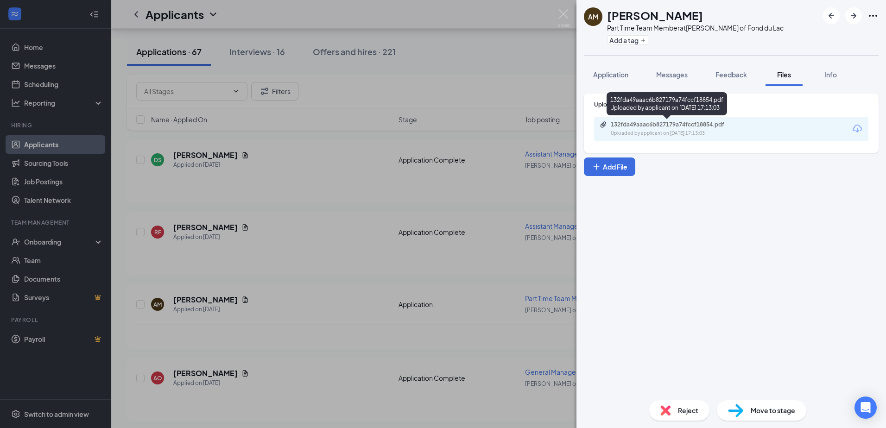
click at [681, 127] on div "132fda49aaac6b827179a74fccf18854.pdf" at bounding box center [676, 124] width 130 height 7
